Goal: Transaction & Acquisition: Purchase product/service

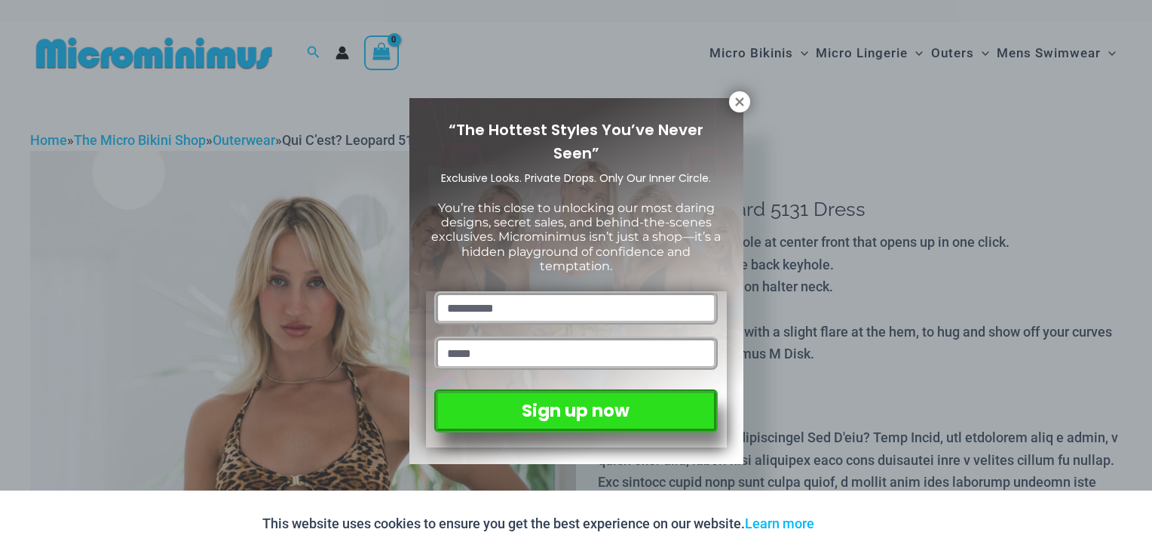
click at [911, 200] on div "“The Hottest Styles You’ve Never Seen” Exclusive Looks. Private Drops. Only Our…" at bounding box center [576, 278] width 1152 height 557
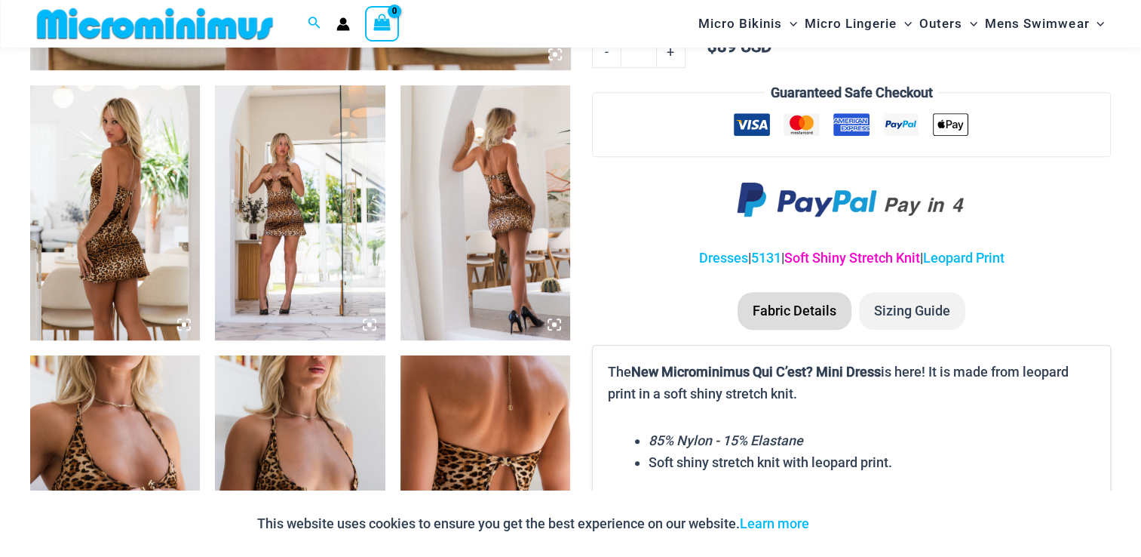
scroll to position [891, 0]
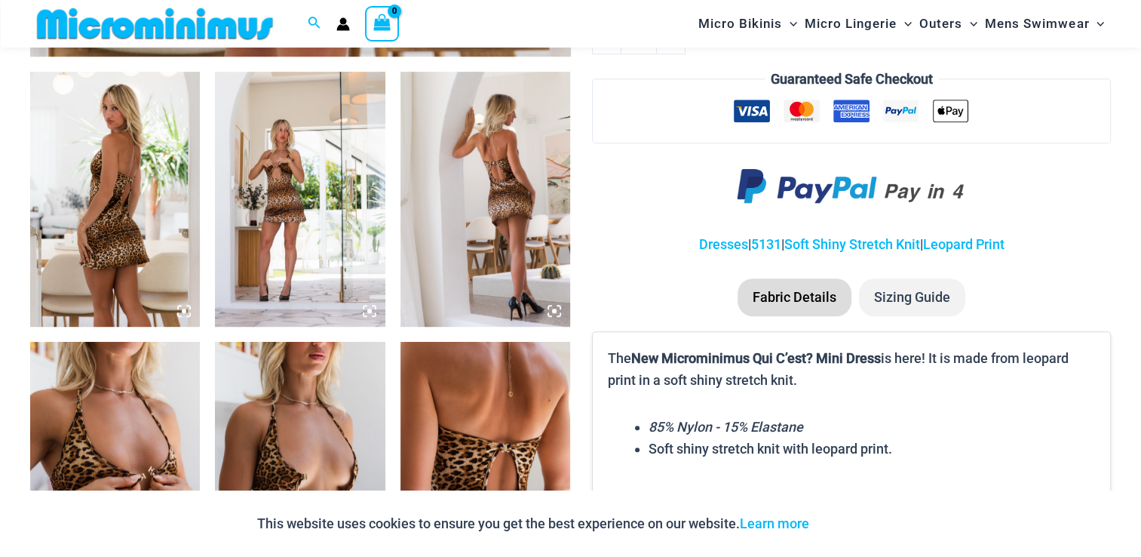
click at [104, 228] on img at bounding box center [115, 199] width 170 height 255
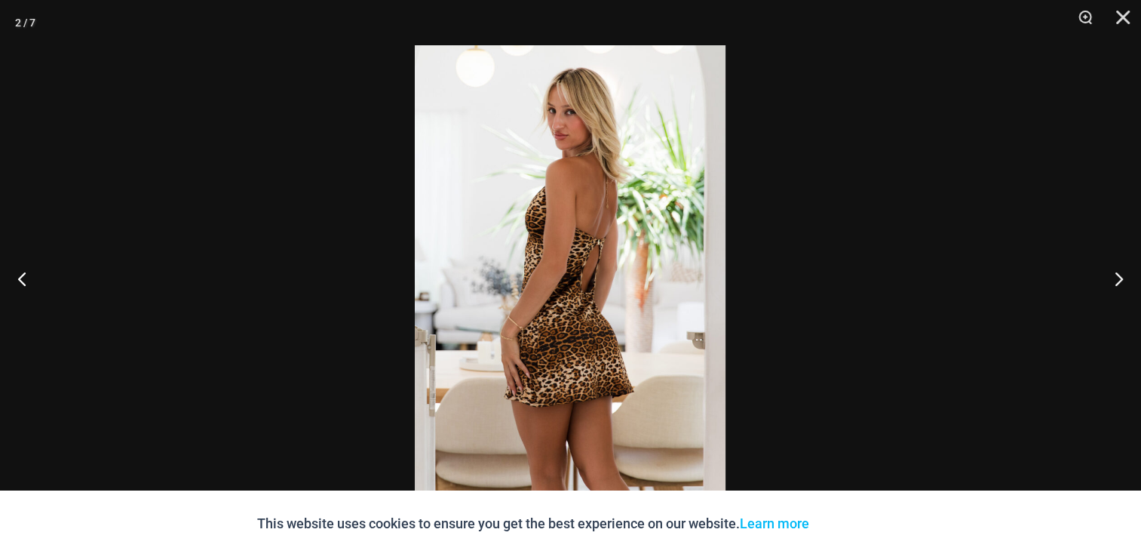
click at [507, 271] on img at bounding box center [570, 278] width 311 height 466
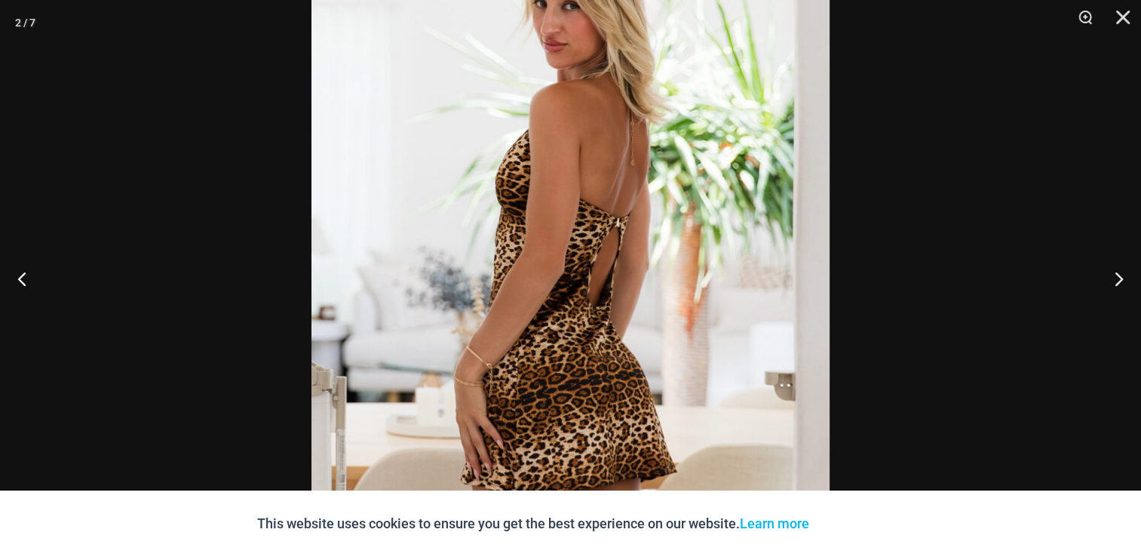
click at [513, 273] on img at bounding box center [570, 282] width 518 height 777
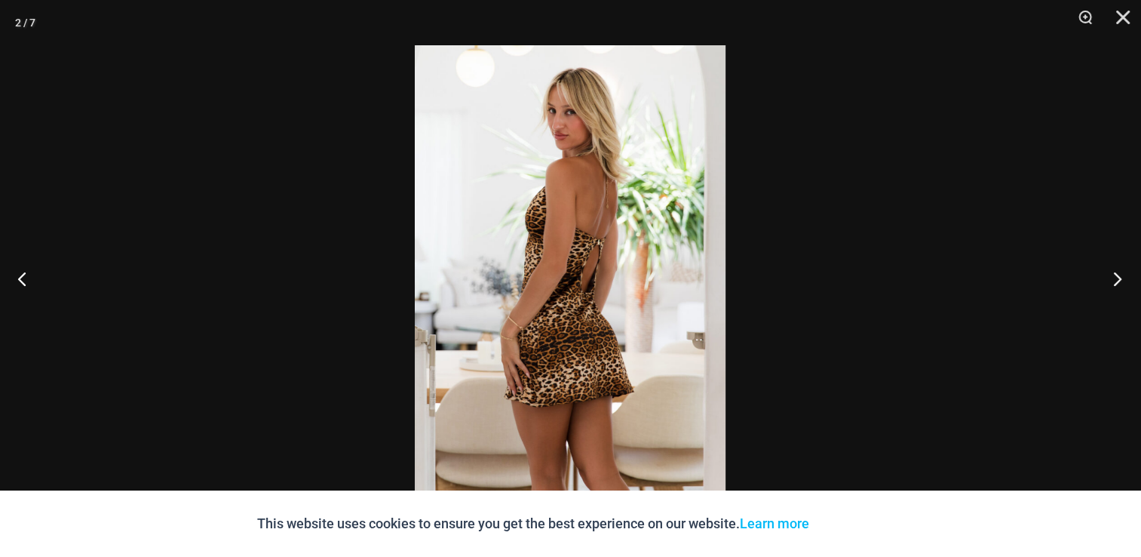
click at [1121, 279] on button "Next" at bounding box center [1112, 278] width 57 height 75
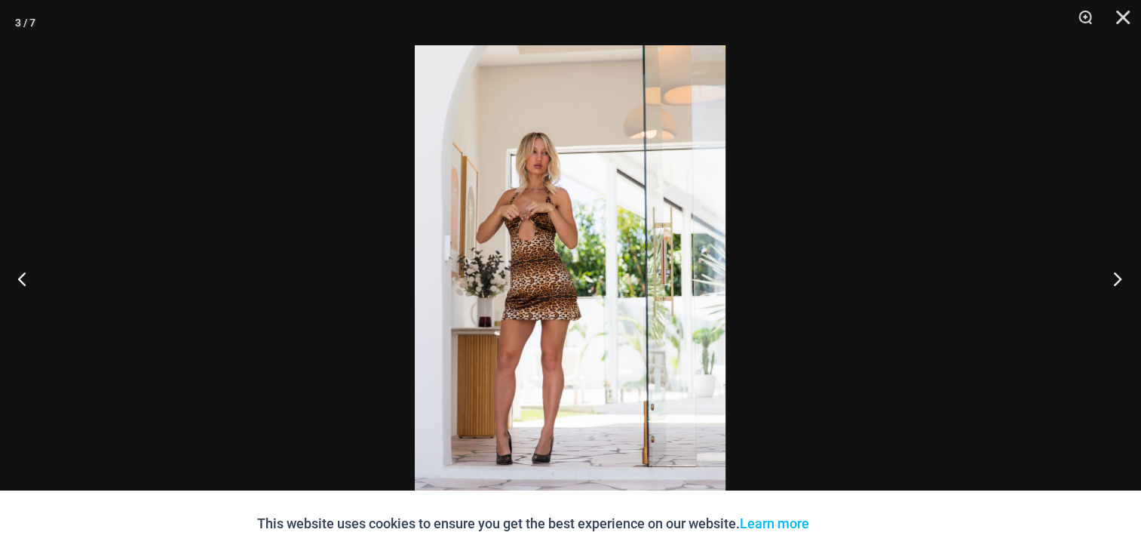
click at [1121, 281] on button "Next" at bounding box center [1112, 278] width 57 height 75
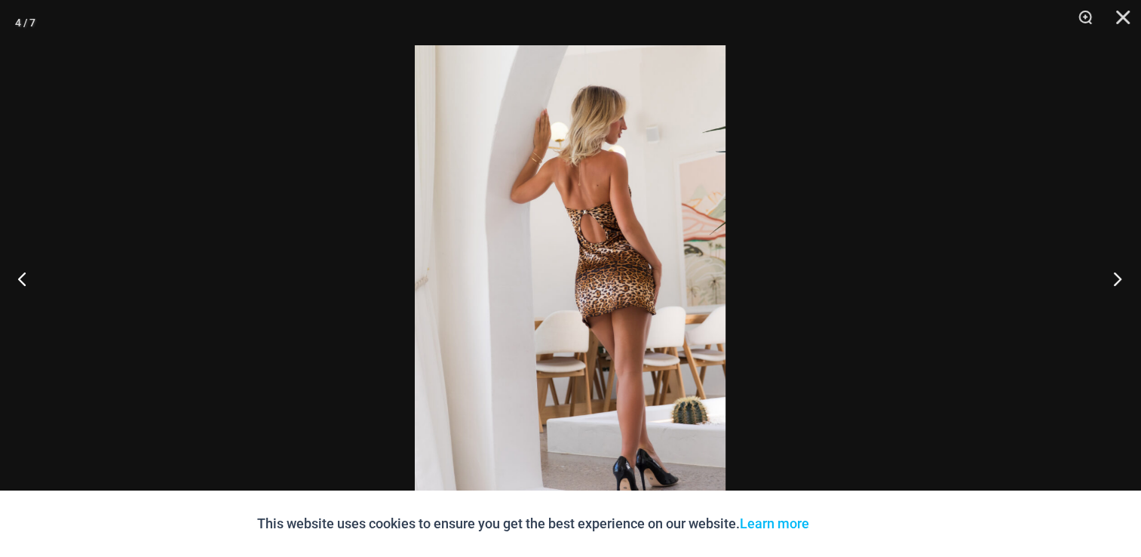
click at [1121, 281] on button "Next" at bounding box center [1112, 278] width 57 height 75
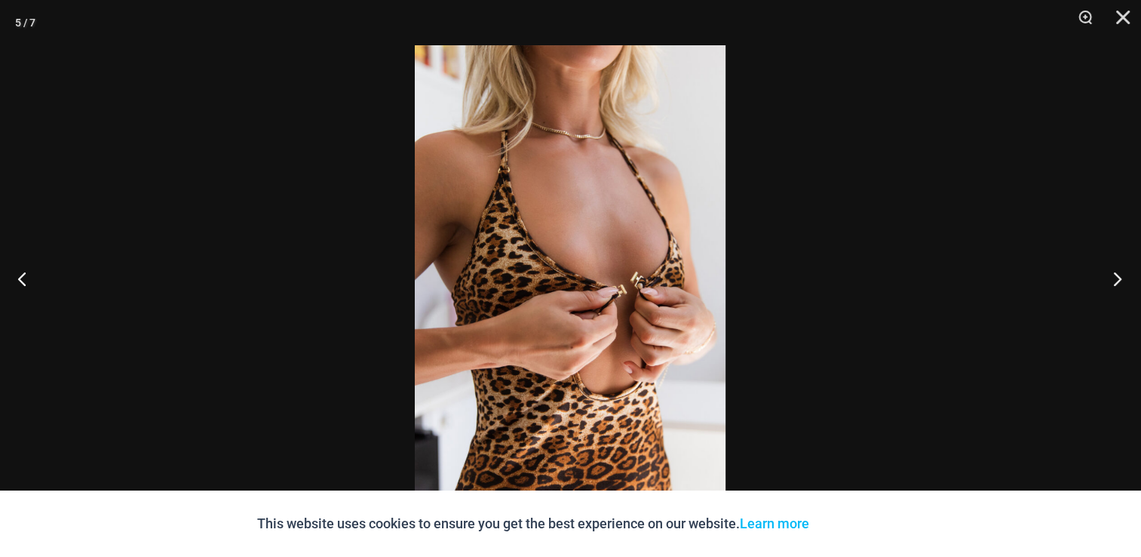
click at [1119, 281] on button "Next" at bounding box center [1112, 278] width 57 height 75
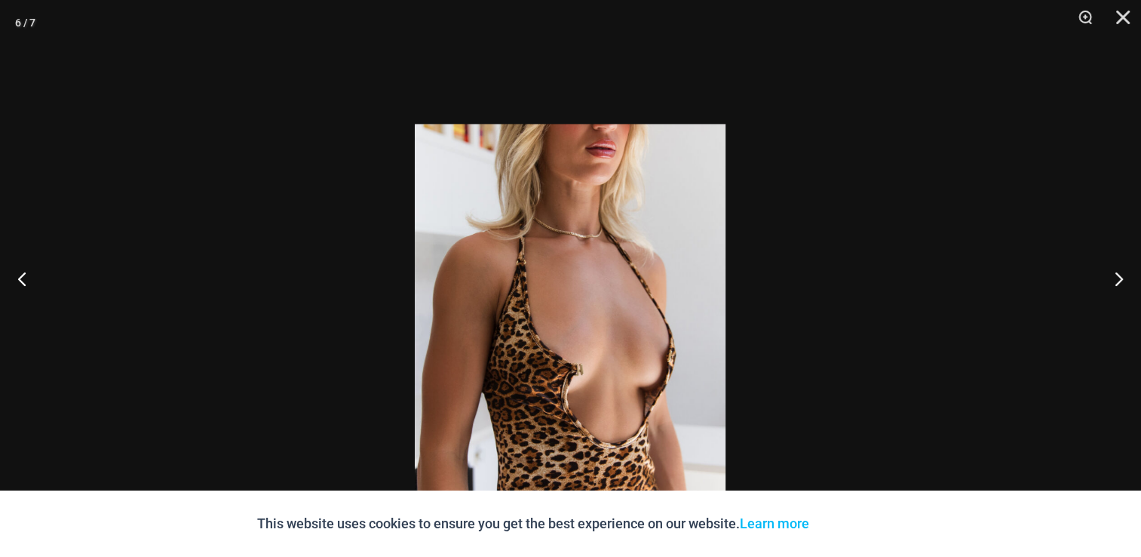
click at [618, 336] on img at bounding box center [570, 357] width 311 height 466
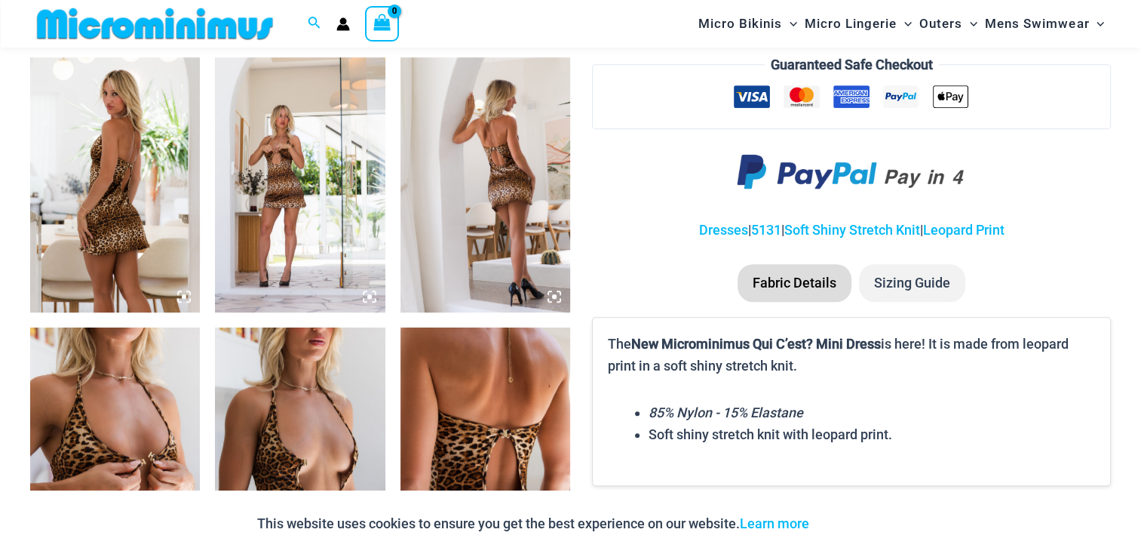
scroll to position [816, 0]
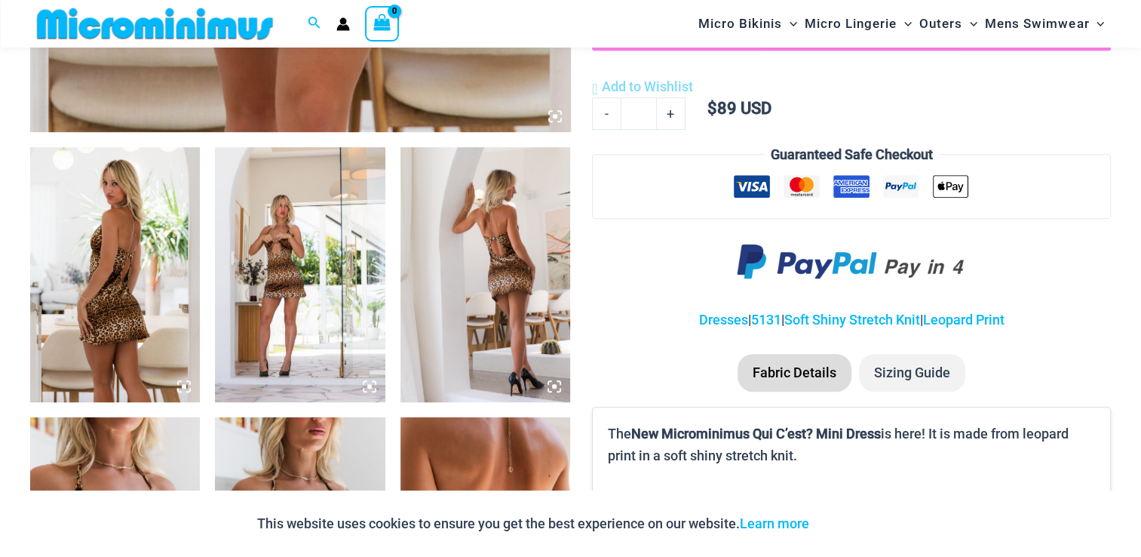
click at [87, 259] on img at bounding box center [115, 274] width 170 height 255
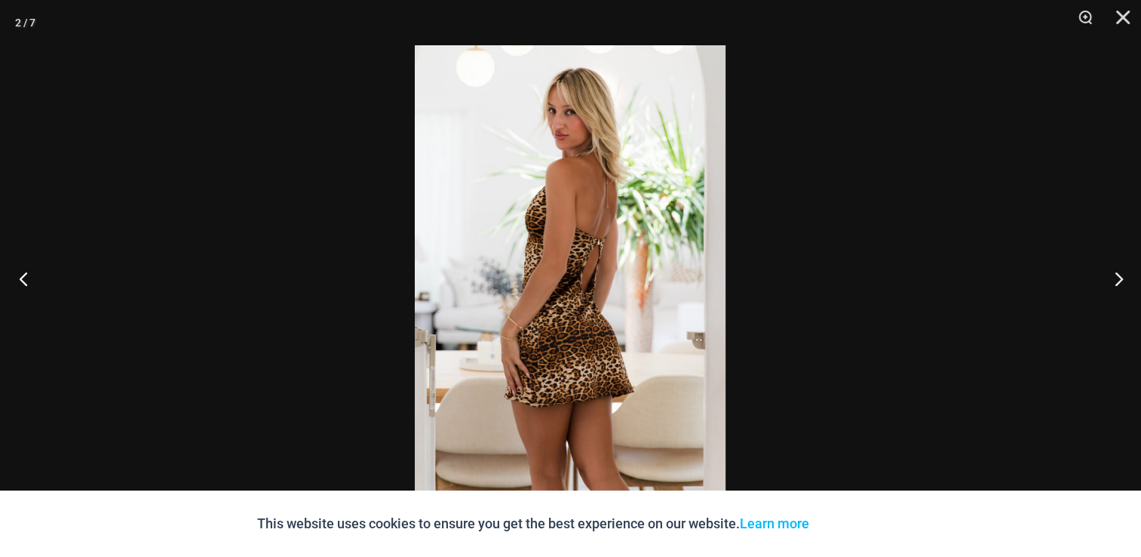
click at [20, 276] on button "Previous" at bounding box center [28, 278] width 57 height 75
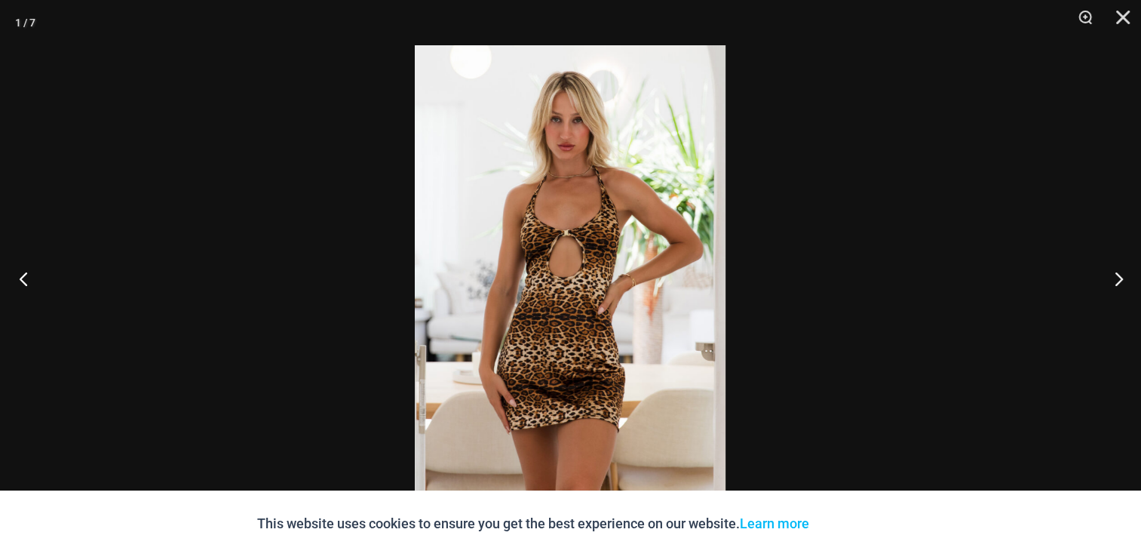
click at [20, 276] on button "Previous" at bounding box center [28, 278] width 57 height 75
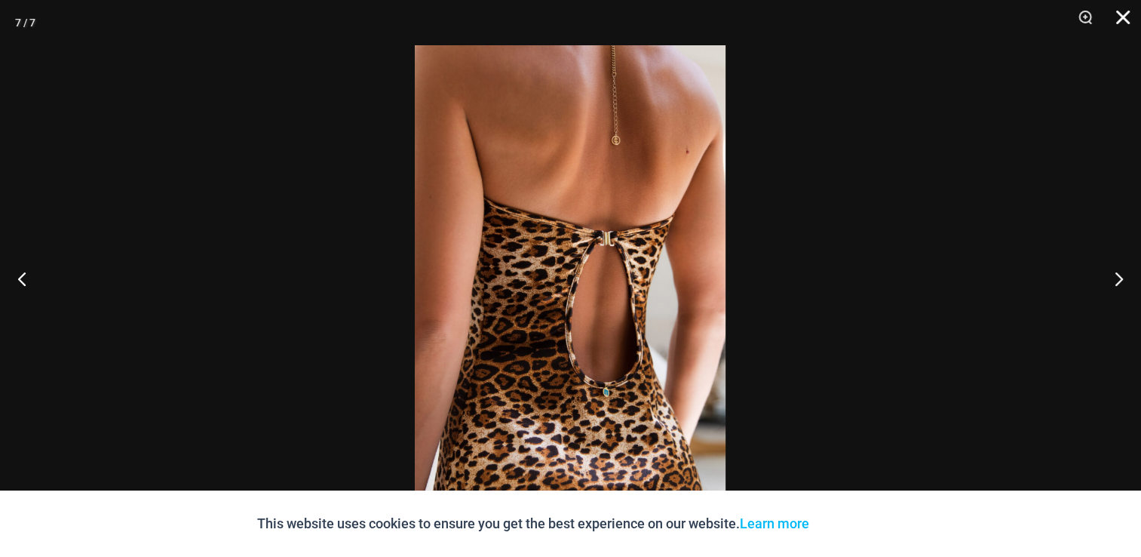
click at [1122, 19] on button "Close" at bounding box center [1118, 22] width 38 height 45
